Goal: Task Accomplishment & Management: Manage account settings

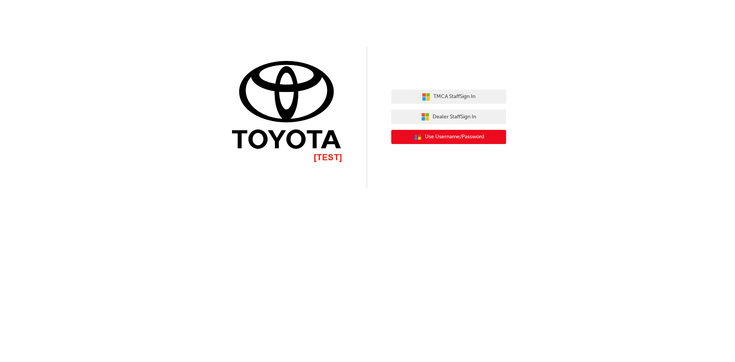
click at [467, 136] on span "Use Username/Password" at bounding box center [454, 136] width 59 height 9
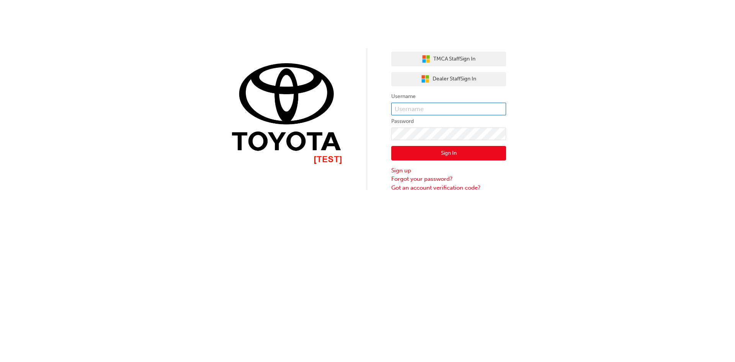
click at [430, 107] on input "text" at bounding box center [448, 109] width 115 height 13
click at [436, 106] on input "text" at bounding box center [448, 109] width 115 height 13
paste input "[URL][DOMAIN_NAME][DOMAIN_NAME][EMAIL_ADDRESS][DOMAIN_NAME]"
type input "[URL][DOMAIN_NAME][DOMAIN_NAME][EMAIL_ADDRESS][DOMAIN_NAME]"
paste input "SynchroDeveloper"
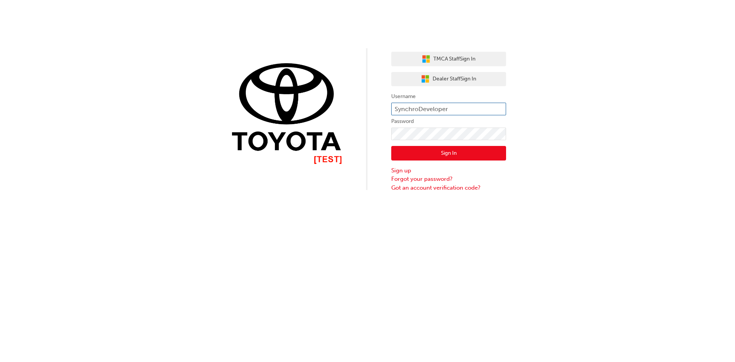
type input "SynchroDeveloper"
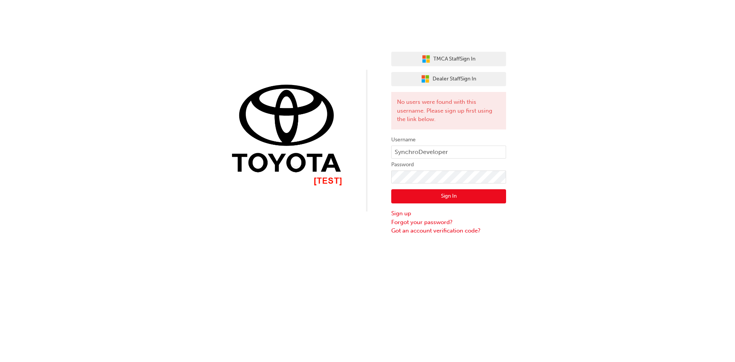
click at [562, 176] on div "TMCA Staff Sign In Dealer Staff Sign In No users were found with this username.…" at bounding box center [367, 117] width 735 height 235
drag, startPoint x: 471, startPoint y: 151, endPoint x: 392, endPoint y: 150, distance: 79.3
click at [392, 150] on input "SynchroDeveloper" at bounding box center [448, 152] width 115 height 13
drag, startPoint x: 461, startPoint y: 152, endPoint x: 396, endPoint y: 154, distance: 65.9
click at [396, 154] on input "SynchroDeveloper" at bounding box center [448, 152] width 115 height 13
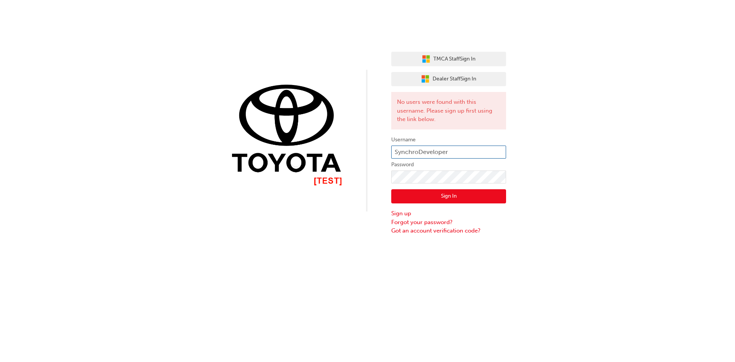
paste input "[EMAIL_ADDRESS][DOMAIN_NAME]"
type input "[EMAIL_ADDRESS][DOMAIN_NAME]"
click at [441, 195] on button "Sign In" at bounding box center [448, 196] width 115 height 15
drag, startPoint x: 487, startPoint y: 152, endPoint x: 446, endPoint y: 196, distance: 59.9
click at [396, 153] on input "[EMAIL_ADDRESS][DOMAIN_NAME]" at bounding box center [448, 152] width 115 height 13
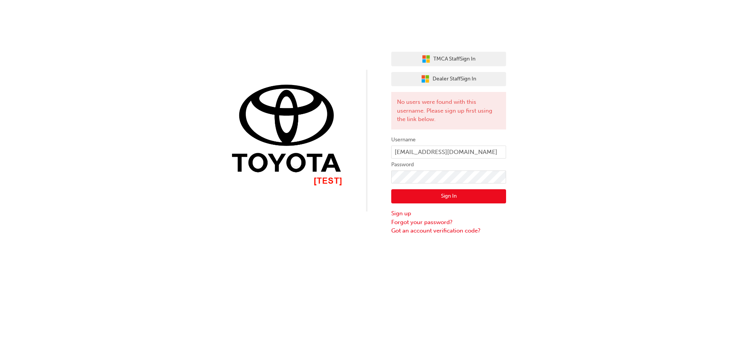
click at [592, 244] on div "TMCA Staff Sign In Dealer Staff Sign In No users were found with this username.…" at bounding box center [367, 181] width 735 height 362
click at [419, 224] on link "Forgot your password?" at bounding box center [448, 222] width 115 height 9
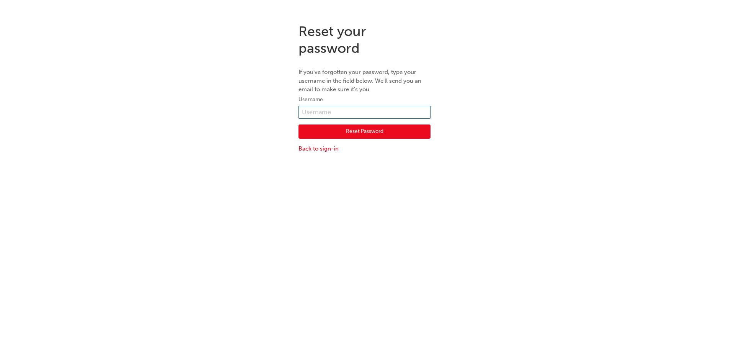
click at [346, 111] on input "text" at bounding box center [365, 112] width 132 height 13
type input "SynchroDeveloper"
click at [384, 132] on button "Reset Password" at bounding box center [365, 131] width 132 height 15
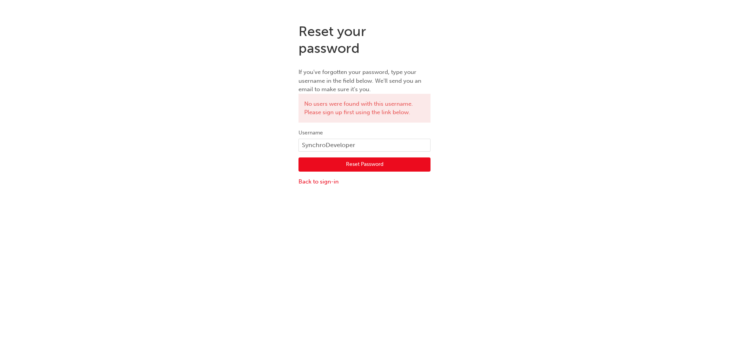
click at [660, 240] on div "Reset your password If you've forgotten your password, type your username in th…" at bounding box center [364, 198] width 729 height 362
click at [519, 245] on div "Reset your password If you've forgotten your password, type your username in th…" at bounding box center [364, 198] width 729 height 362
click at [330, 145] on input "SynchroDeveloper" at bounding box center [365, 145] width 132 height 13
paste input "[EMAIL_ADDRESS][DOMAIN_NAME]"
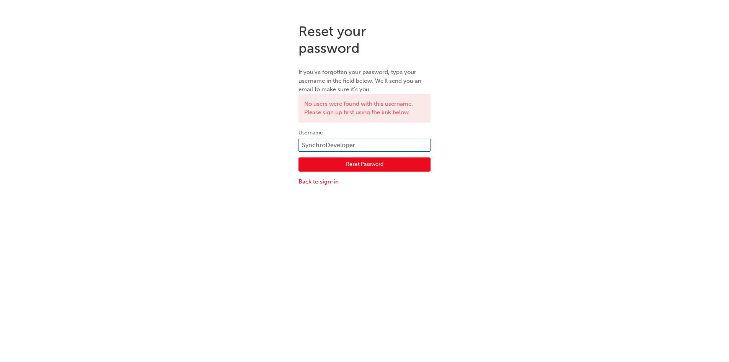
type input "[EMAIL_ADDRESS][DOMAIN_NAME]"
click at [371, 162] on button "Reset Password" at bounding box center [365, 164] width 132 height 15
click at [561, 234] on div "Reset your password If you've forgotten your password, type your username in th…" at bounding box center [364, 198] width 729 height 362
click at [330, 181] on link "Back to sign-in" at bounding box center [365, 181] width 132 height 9
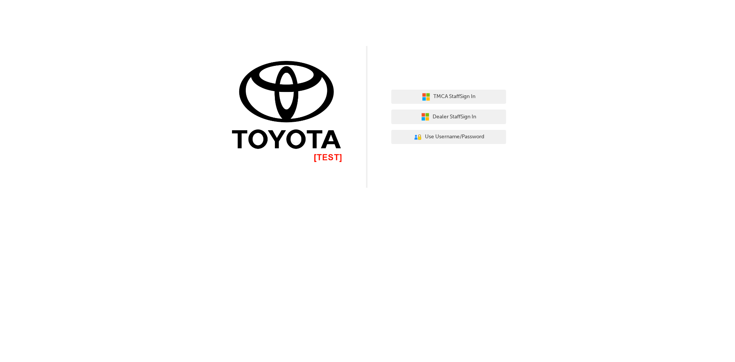
click at [543, 226] on div "TMCA Staff Sign In Dealer Staff Sign In User Authentication Icon - Blue Person,…" at bounding box center [367, 181] width 735 height 362
click at [470, 95] on span "TMCA Staff Sign In" at bounding box center [454, 96] width 42 height 9
click at [664, 195] on div "TMCA Staff Sign In Dealer Staff Sign In User Authentication Icon - Blue Person,…" at bounding box center [367, 181] width 735 height 362
click at [447, 136] on span "Use Username/Password" at bounding box center [454, 136] width 59 height 9
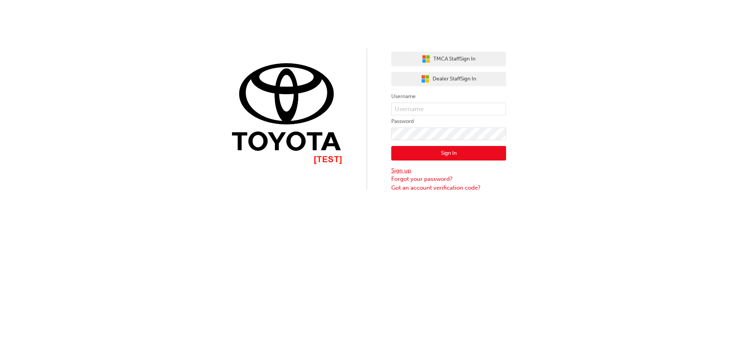
click at [406, 172] on link "Sign up" at bounding box center [448, 170] width 115 height 9
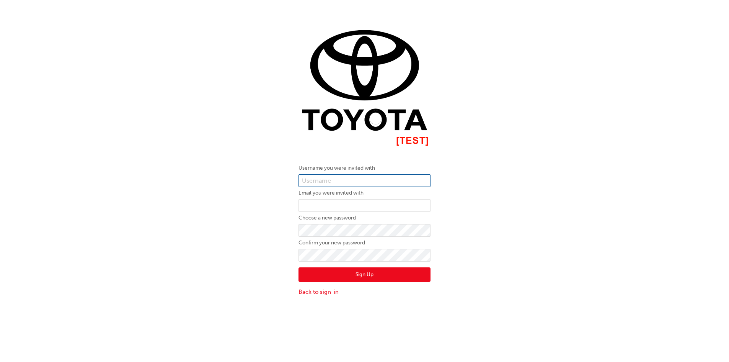
click at [352, 177] on input "text" at bounding box center [365, 180] width 132 height 13
type input "SynchroDeveloper"
paste input "[EMAIL_ADDRESS][DOMAIN_NAME]"
type input "[EMAIL_ADDRESS][DOMAIN_NAME]"
click at [355, 274] on button "Sign Up" at bounding box center [365, 274] width 132 height 15
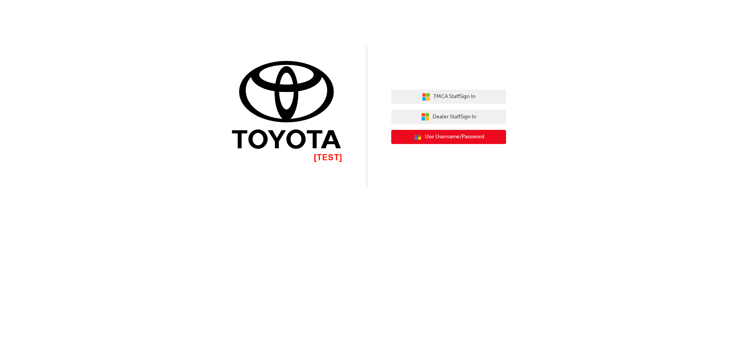
click at [446, 139] on span "Use Username/Password" at bounding box center [454, 136] width 59 height 9
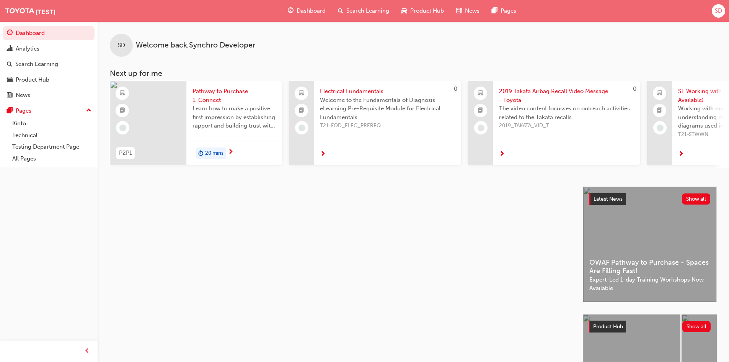
click at [716, 11] on span "SD" at bounding box center [718, 11] width 7 height 9
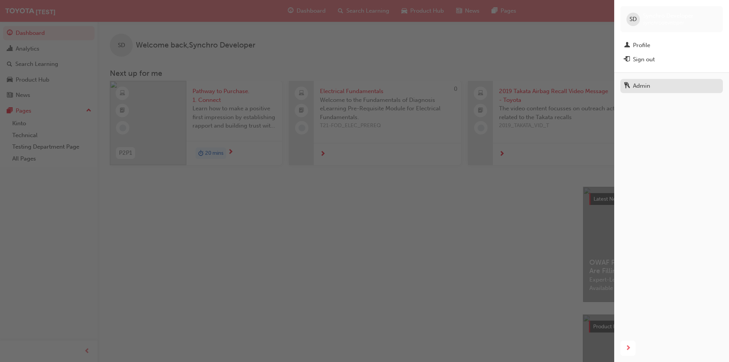
click at [638, 90] on div "Admin" at bounding box center [641, 86] width 17 height 9
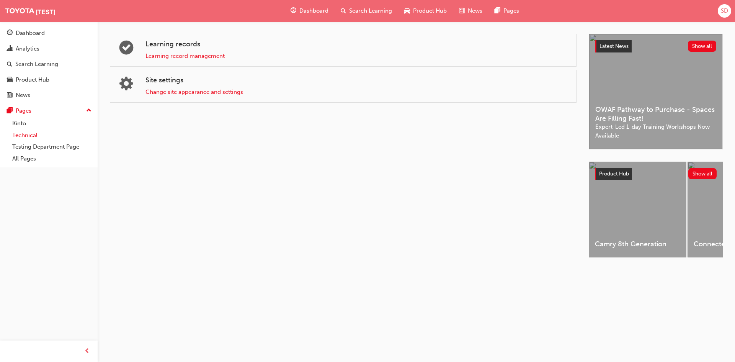
click at [37, 137] on link "Technical" at bounding box center [51, 135] width 85 height 12
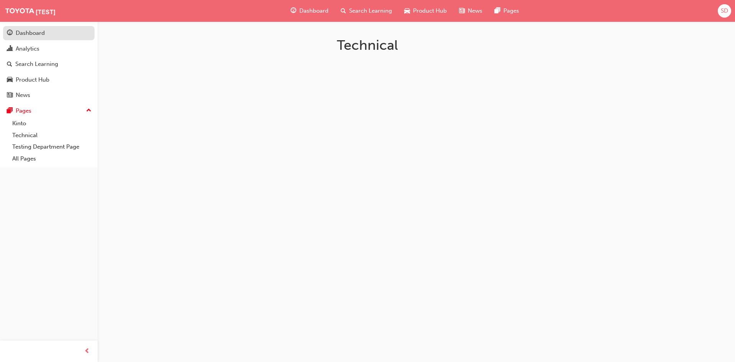
click at [34, 35] on div "Dashboard" at bounding box center [30, 33] width 29 height 9
